Goal: Information Seeking & Learning: Learn about a topic

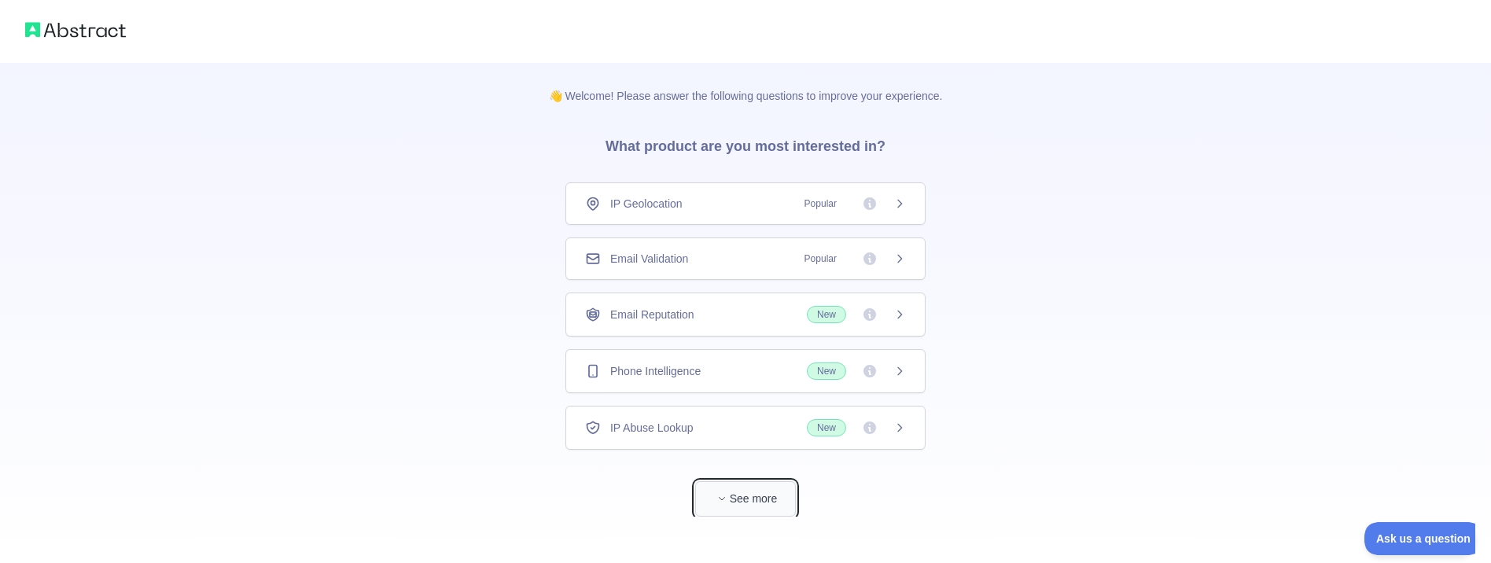
click at [765, 505] on button "See more" at bounding box center [745, 498] width 101 height 35
click at [728, 499] on div "Holidays Data" at bounding box center [746, 484] width 360 height 42
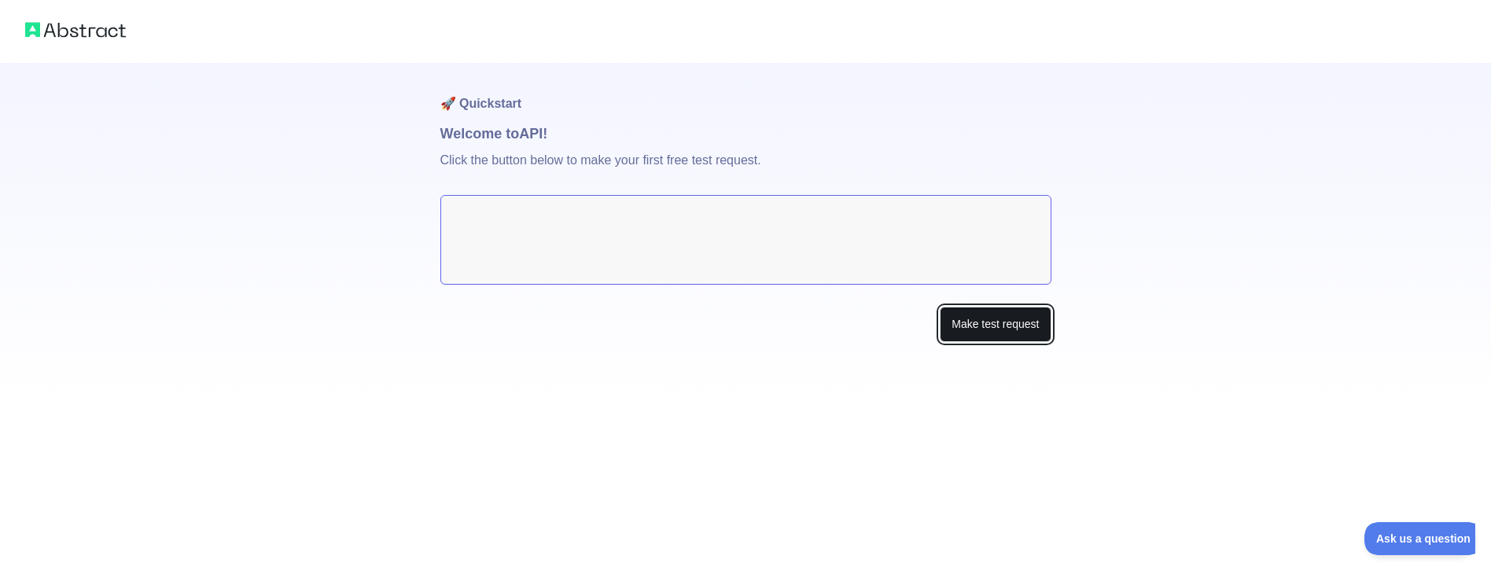
click at [974, 313] on button "Make test request" at bounding box center [995, 324] width 111 height 35
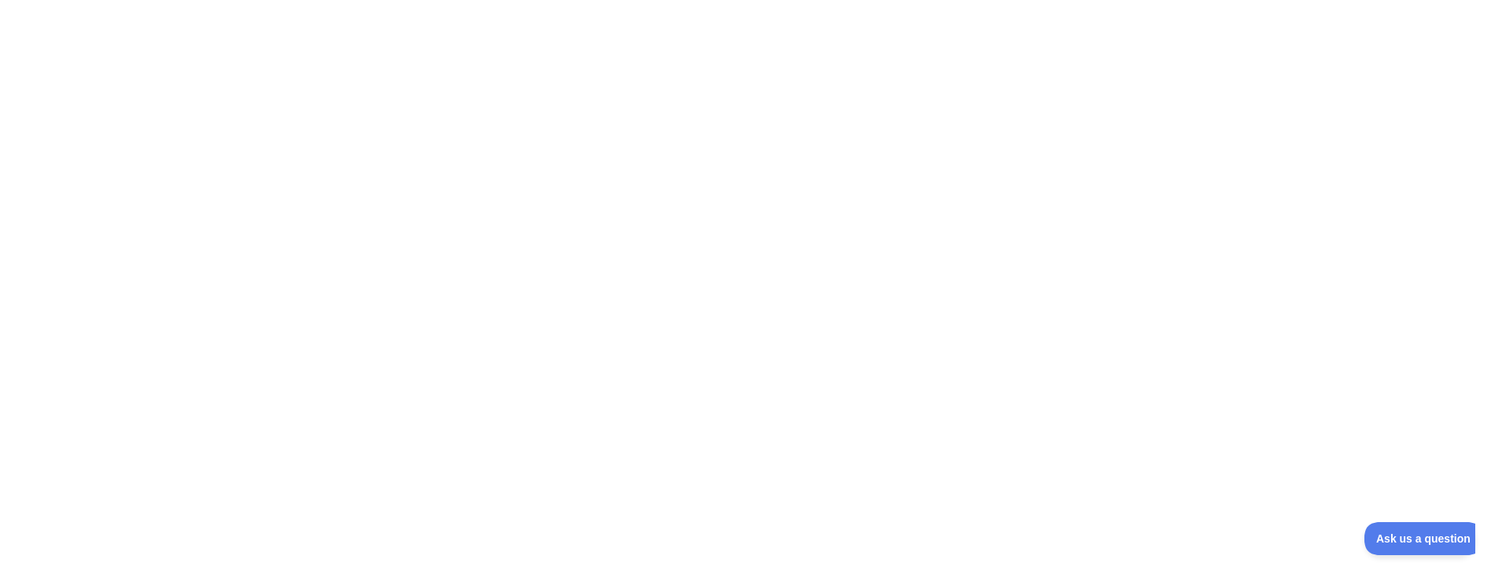
click at [886, 274] on div at bounding box center [745, 281] width 1491 height 563
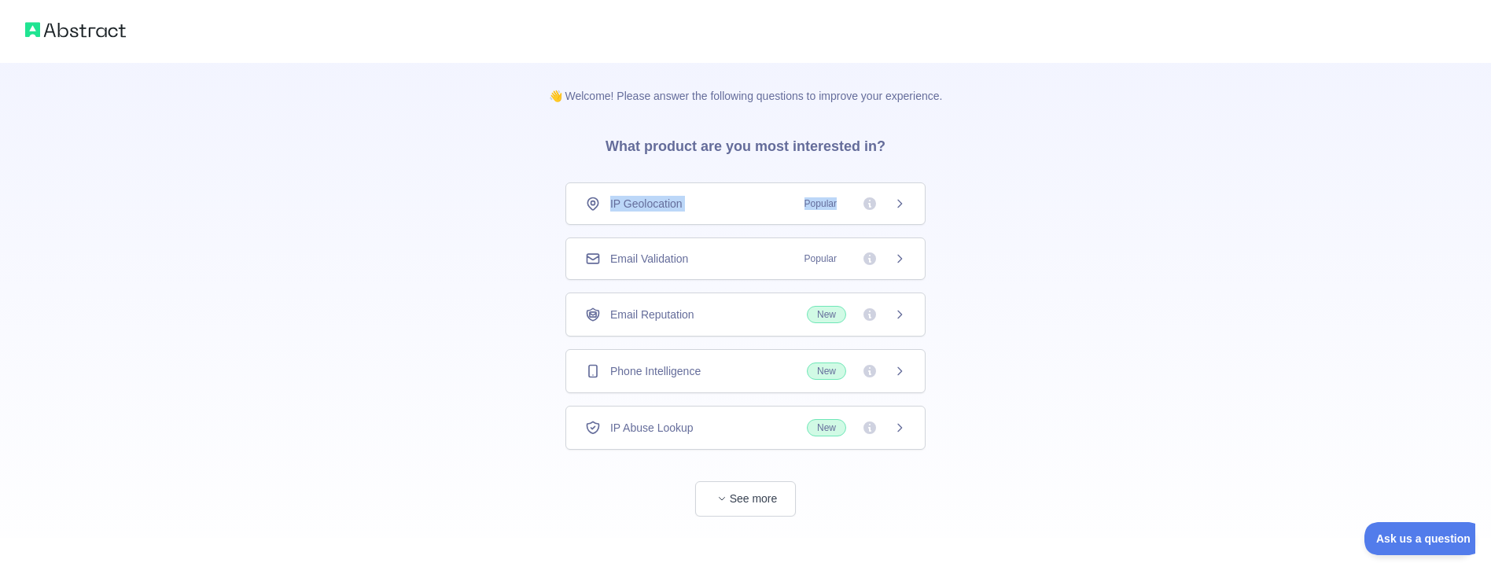
drag, startPoint x: 743, startPoint y: 143, endPoint x: 905, endPoint y: 200, distance: 171.7
click at [905, 200] on div "👋 Welcome! Please answer the following questions to improve your experience. Wh…" at bounding box center [746, 290] width 444 height 454
click at [905, 200] on icon at bounding box center [900, 203] width 13 height 13
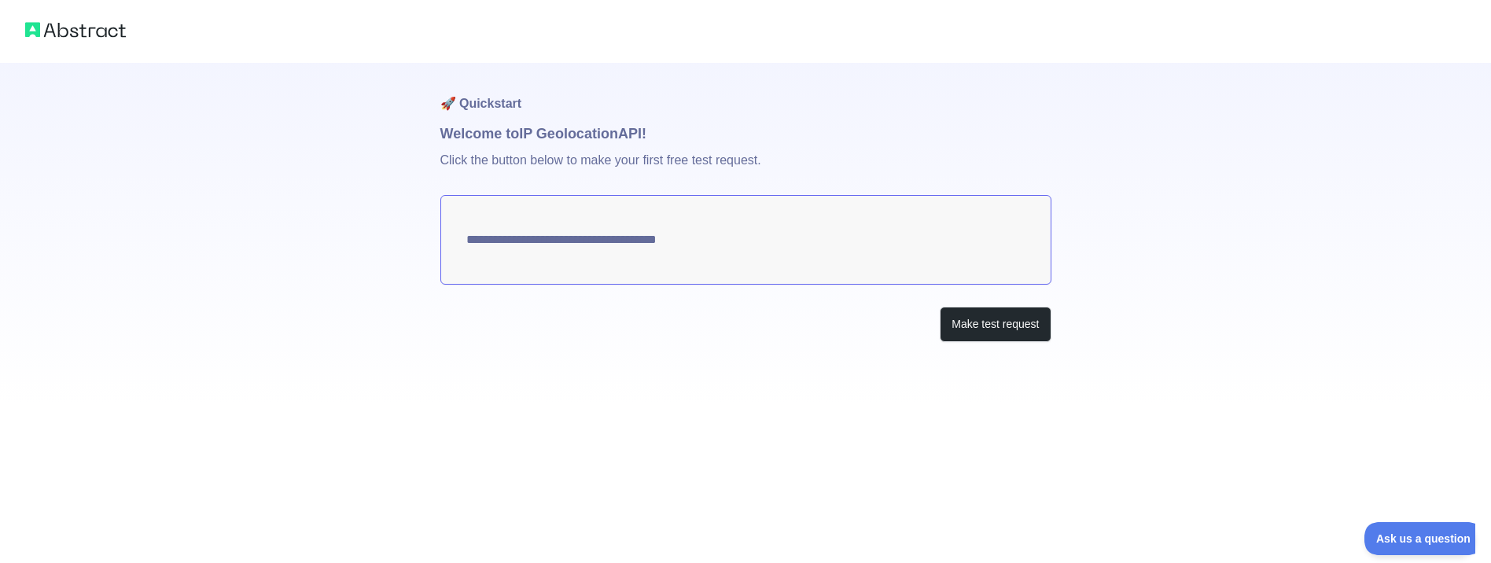
type textarea "**********"
click at [994, 319] on button "Make test request" at bounding box center [995, 324] width 111 height 35
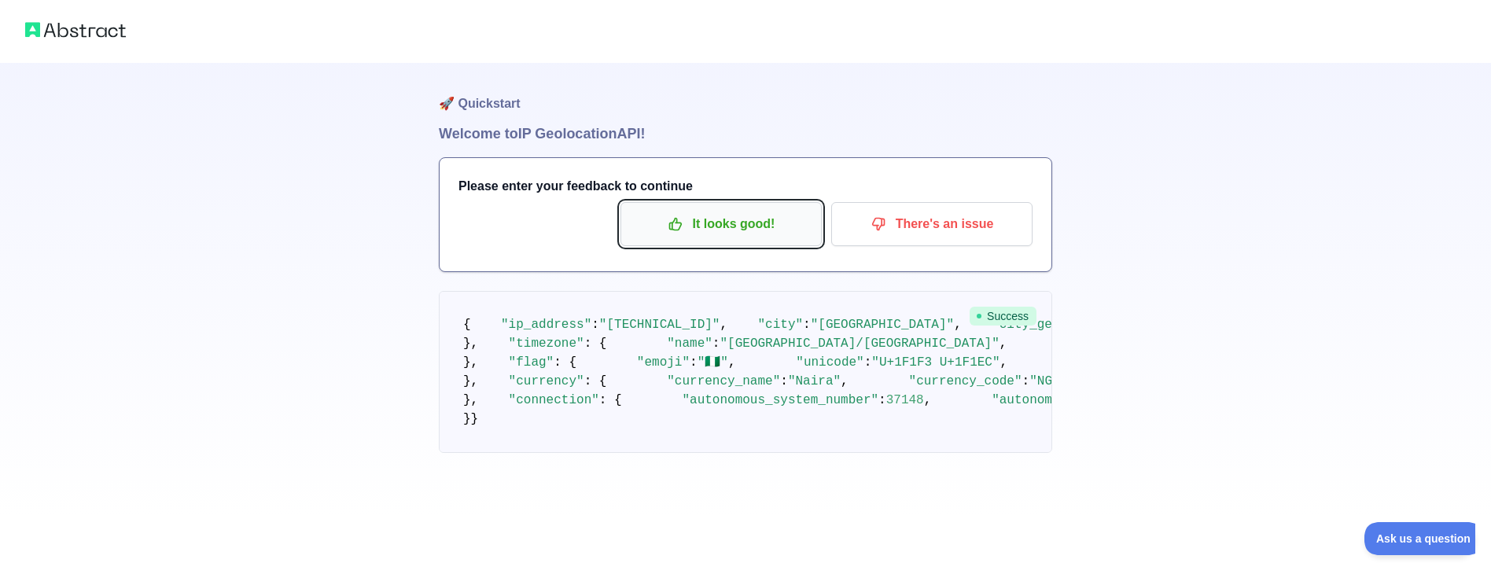
click at [771, 228] on p "It looks good!" at bounding box center [721, 224] width 178 height 27
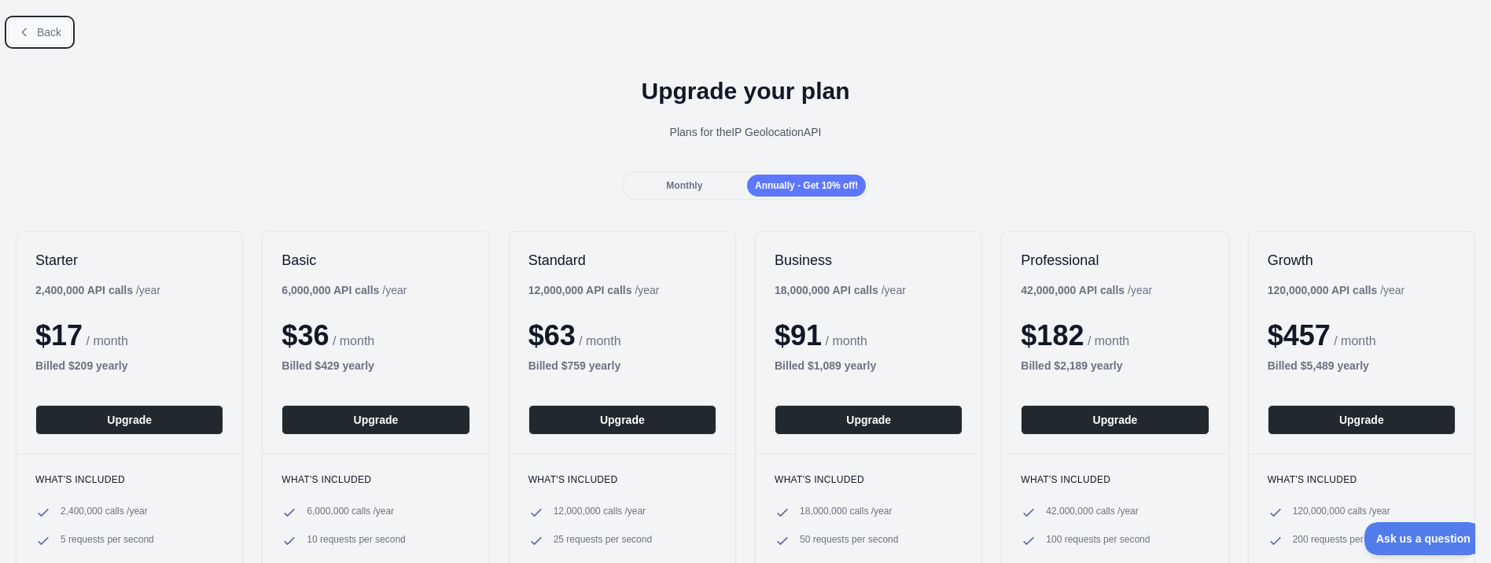
click at [38, 30] on span "Back" at bounding box center [49, 32] width 24 height 13
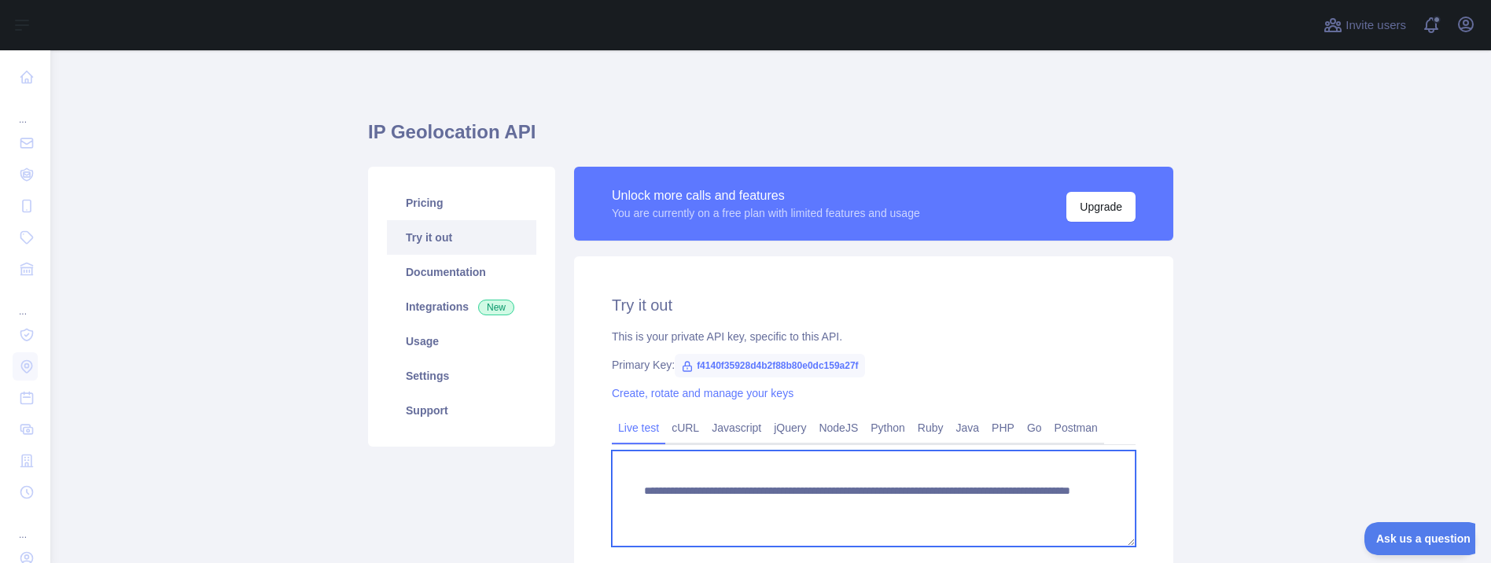
drag, startPoint x: 1007, startPoint y: 499, endPoint x: 1485, endPoint y: 85, distance: 632.4
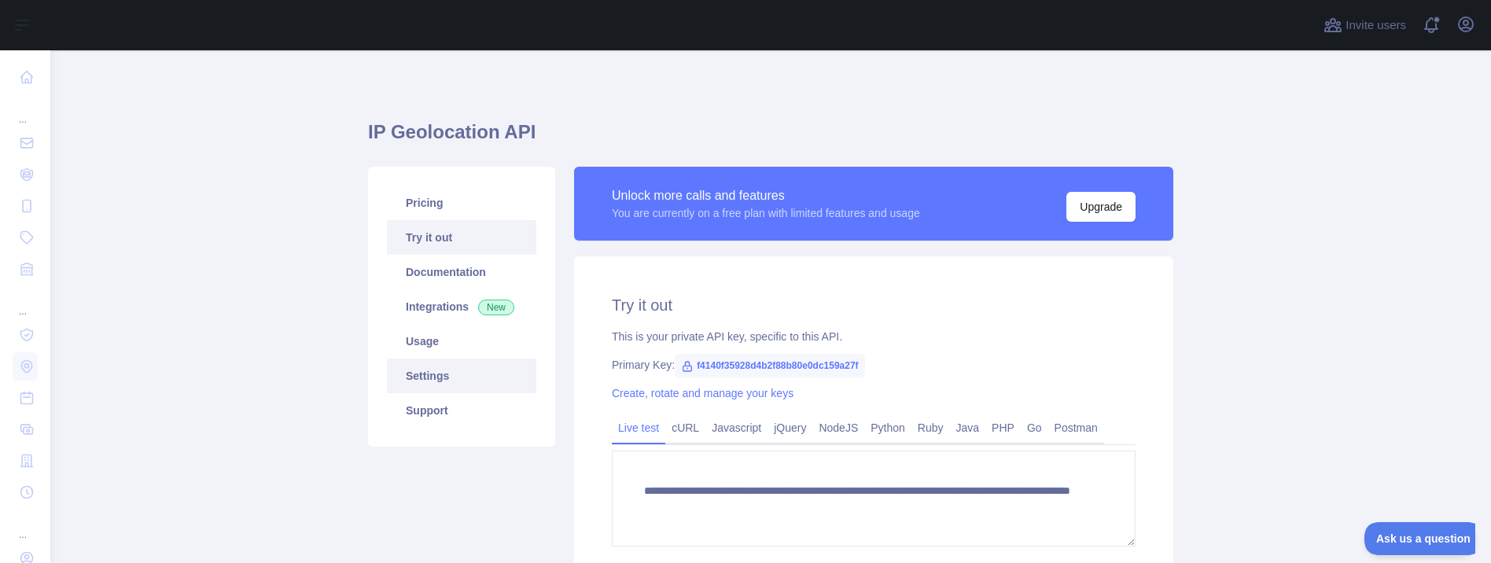
click at [429, 376] on link "Settings" at bounding box center [461, 376] width 149 height 35
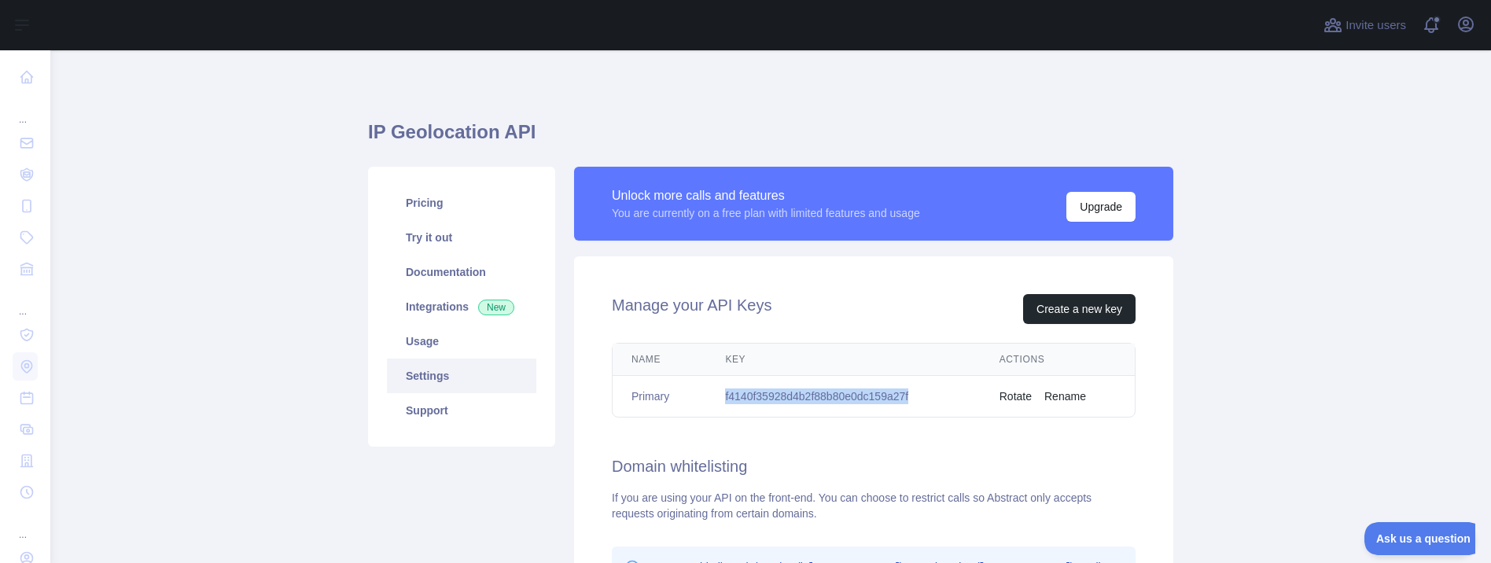
drag, startPoint x: 716, startPoint y: 382, endPoint x: 925, endPoint y: 406, distance: 210.6
click at [925, 406] on td "f4140f35928d4b2f88b80e0dc159a27f" at bounding box center [843, 397] width 274 height 42
copy td "f4140f35928d4b2f88b80e0dc159a27f"
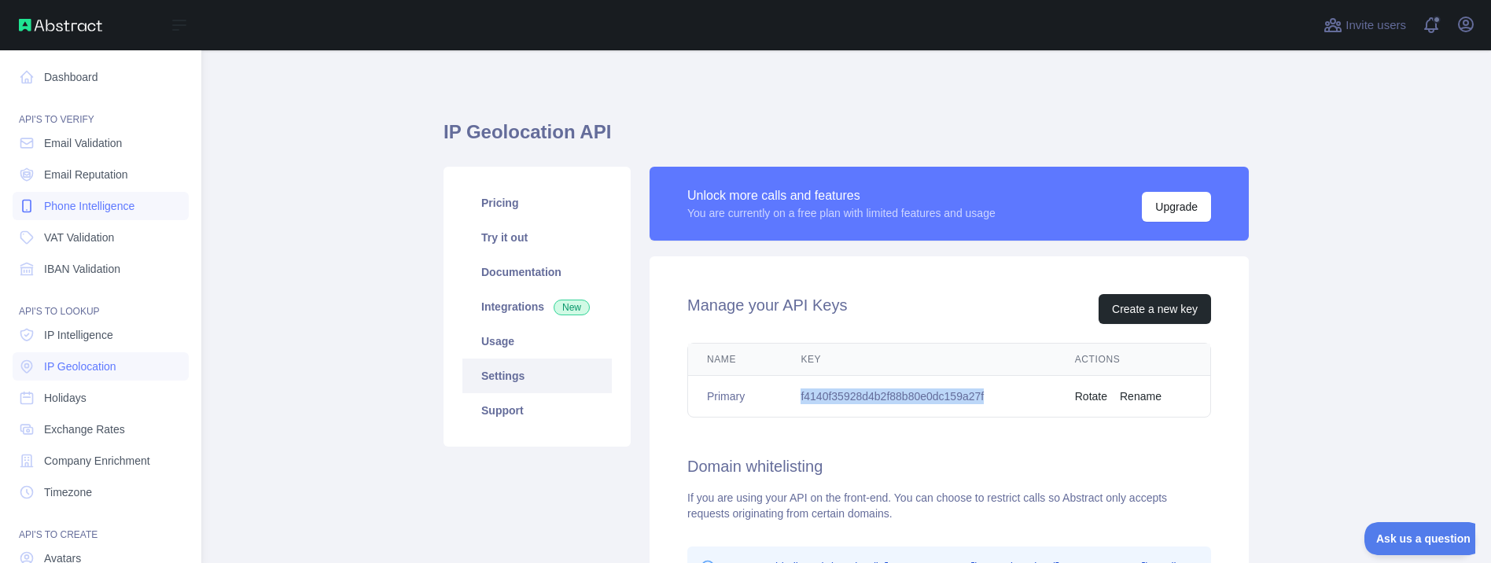
click at [77, 212] on span "Phone Intelligence" at bounding box center [89, 206] width 90 height 16
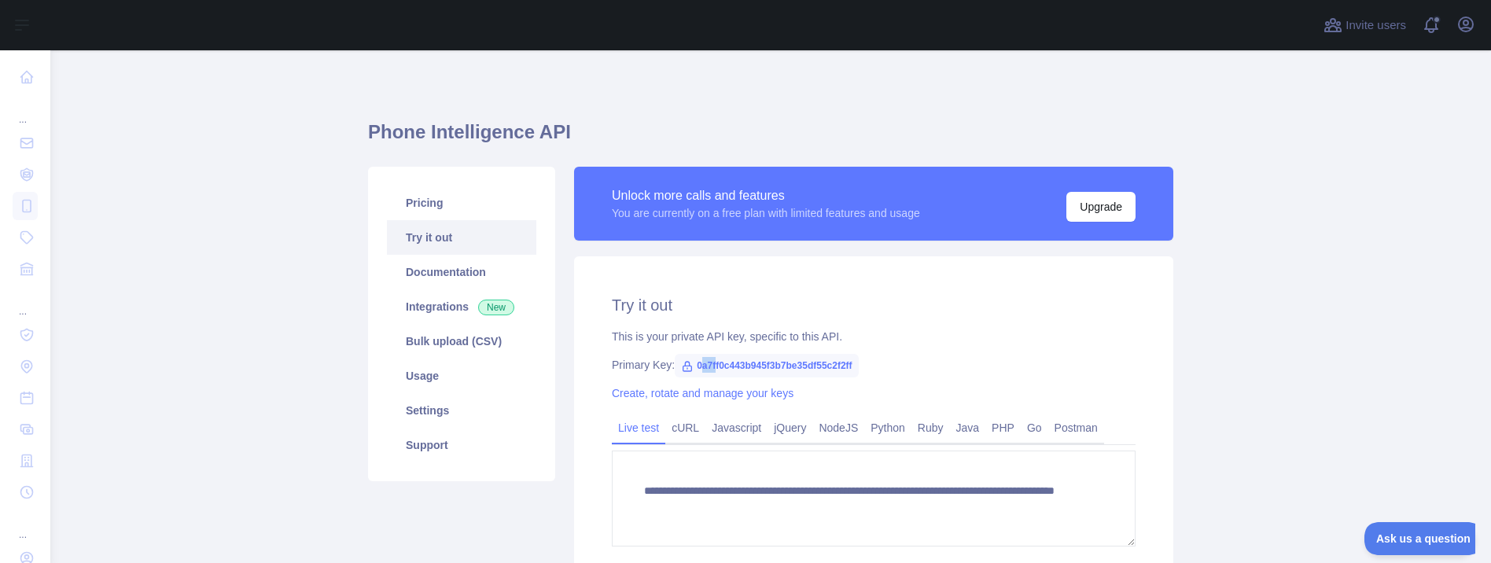
click at [705, 360] on span "0a7ff0c443b945f3b7be35df55c2f2ff" at bounding box center [766, 366] width 183 height 24
click at [692, 371] on span "0a7ff0c443b945f3b7be35df55c2f2ff" at bounding box center [766, 366] width 183 height 24
drag, startPoint x: 691, startPoint y: 360, endPoint x: 865, endPoint y: 373, distance: 175.1
click at [865, 373] on div "Primary Key: 0a7ff0c443b945f3b7be35df55c2f2ff" at bounding box center [874, 365] width 524 height 16
copy span "0a7ff0c443b945f3b7be35df55c2f2ff"
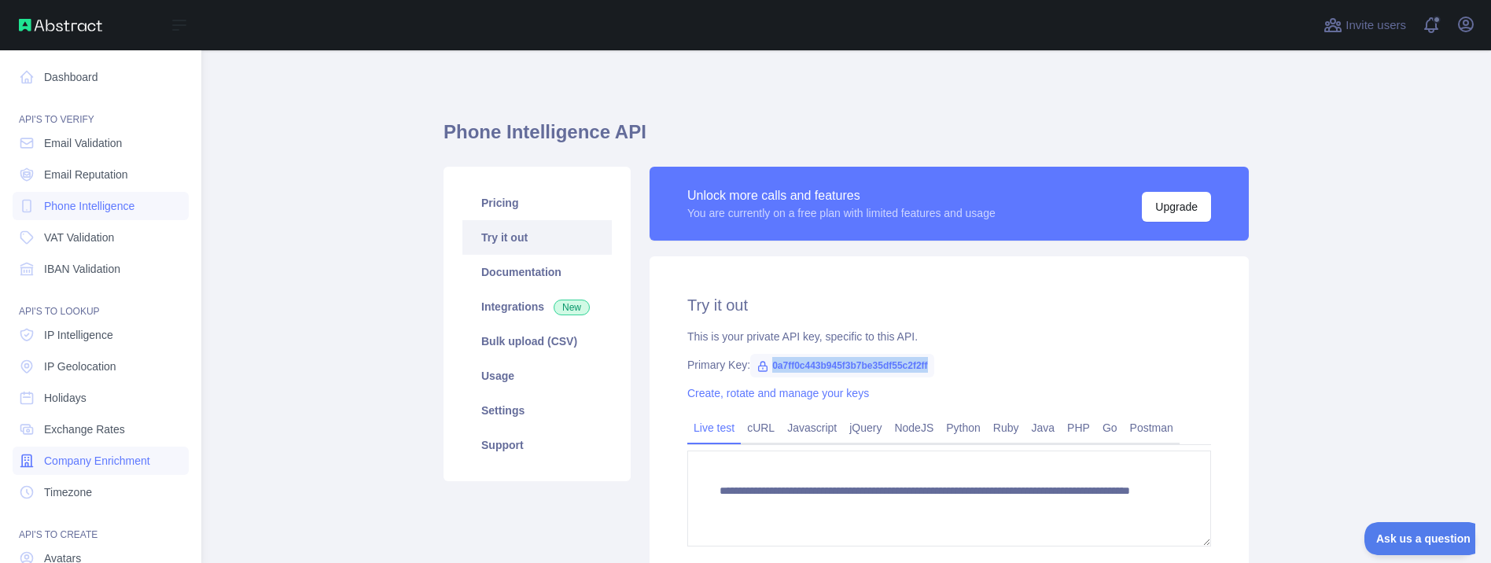
click at [132, 455] on span "Company Enrichment" at bounding box center [97, 461] width 106 height 16
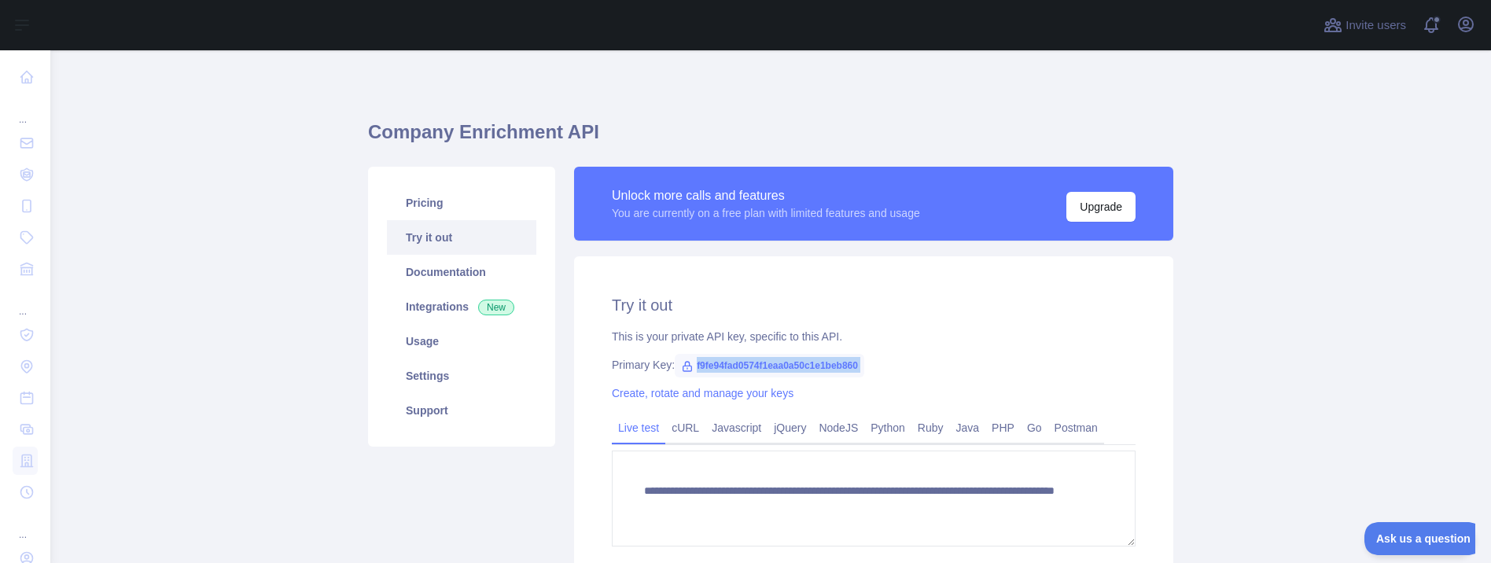
drag, startPoint x: 691, startPoint y: 356, endPoint x: 813, endPoint y: 381, distance: 125.3
click at [813, 381] on div "**********" at bounding box center [873, 443] width 599 height 374
copy span "f9fe94fad0574f1eaa0a50c1e1beb860"
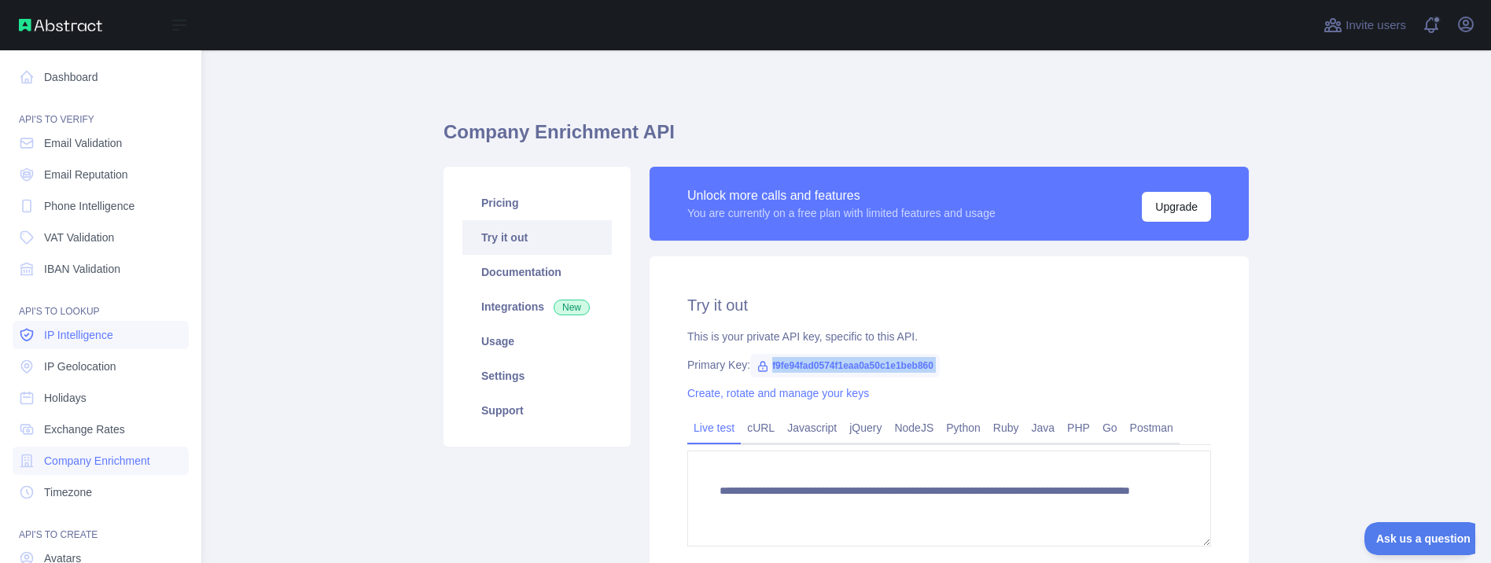
click at [87, 335] on span "IP Intelligence" at bounding box center [78, 335] width 69 height 16
